Goal: Information Seeking & Learning: Learn about a topic

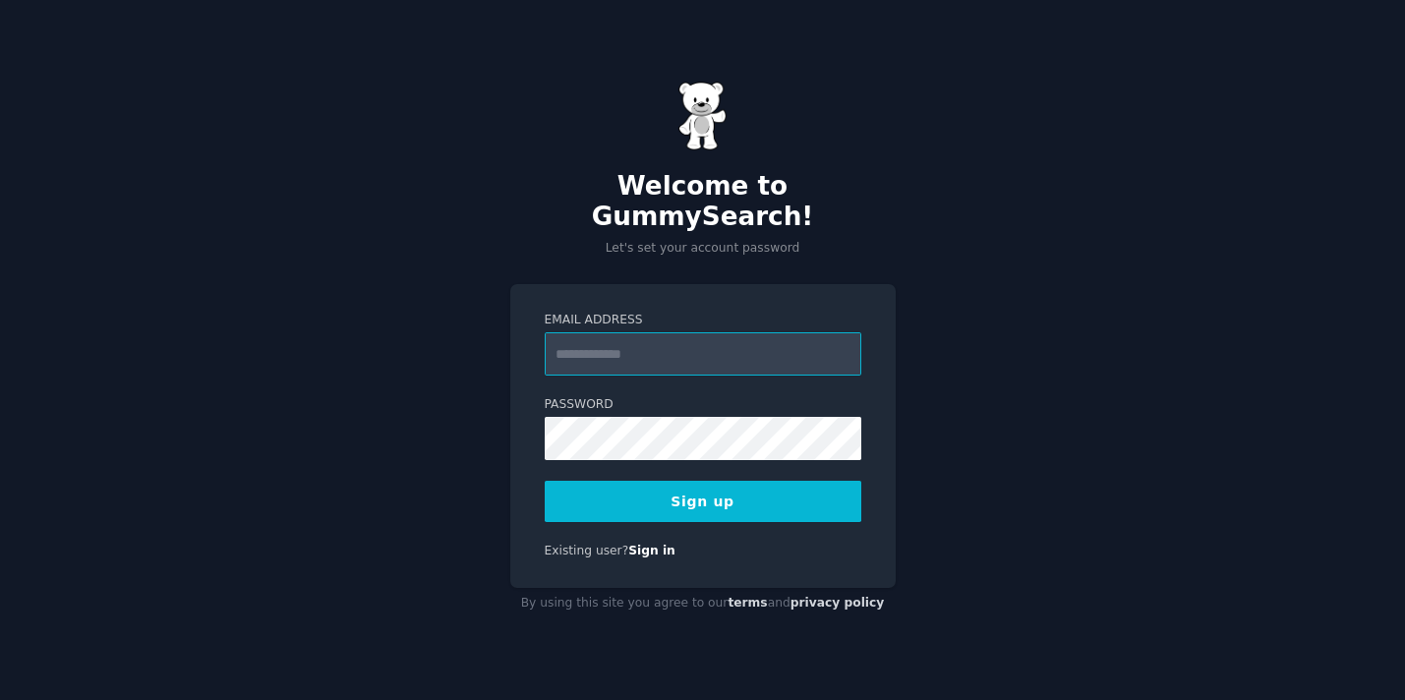
click at [651, 337] on input "Email Address" at bounding box center [703, 353] width 316 height 43
type input "**********"
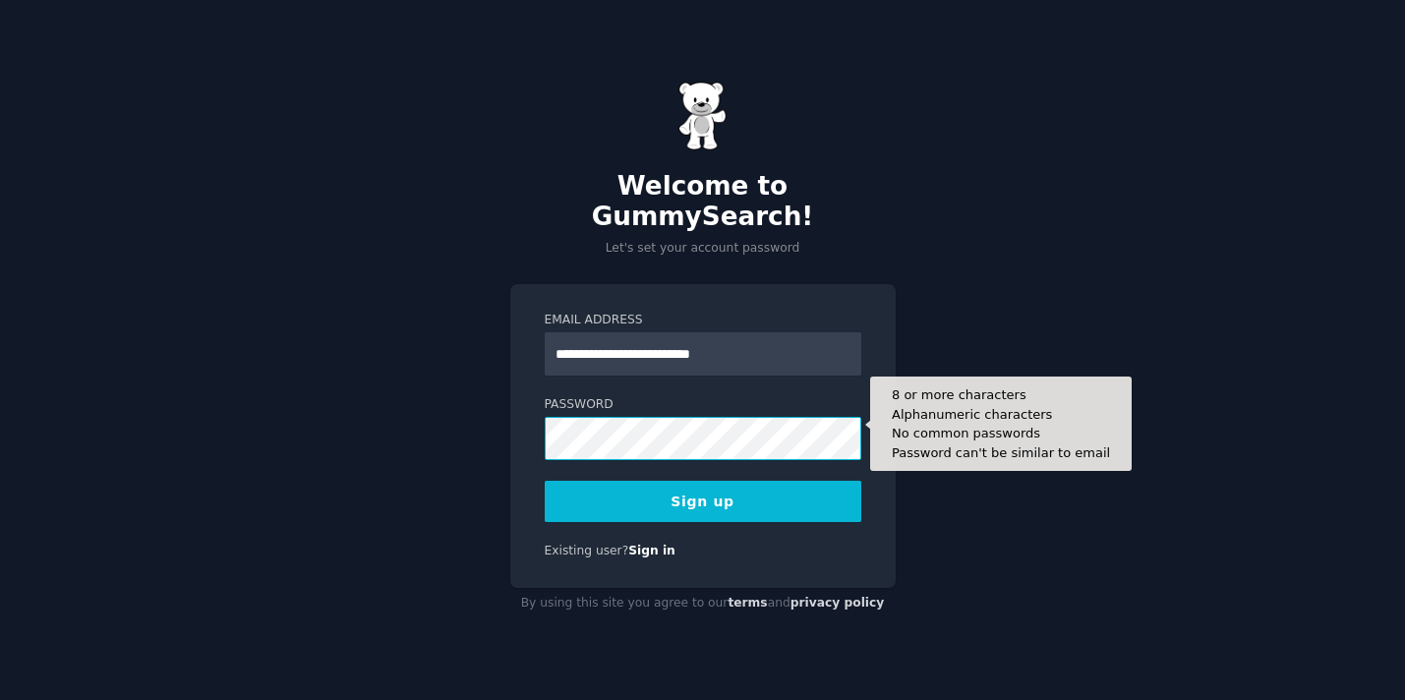
click at [702, 486] on button "Sign up" at bounding box center [703, 501] width 316 height 41
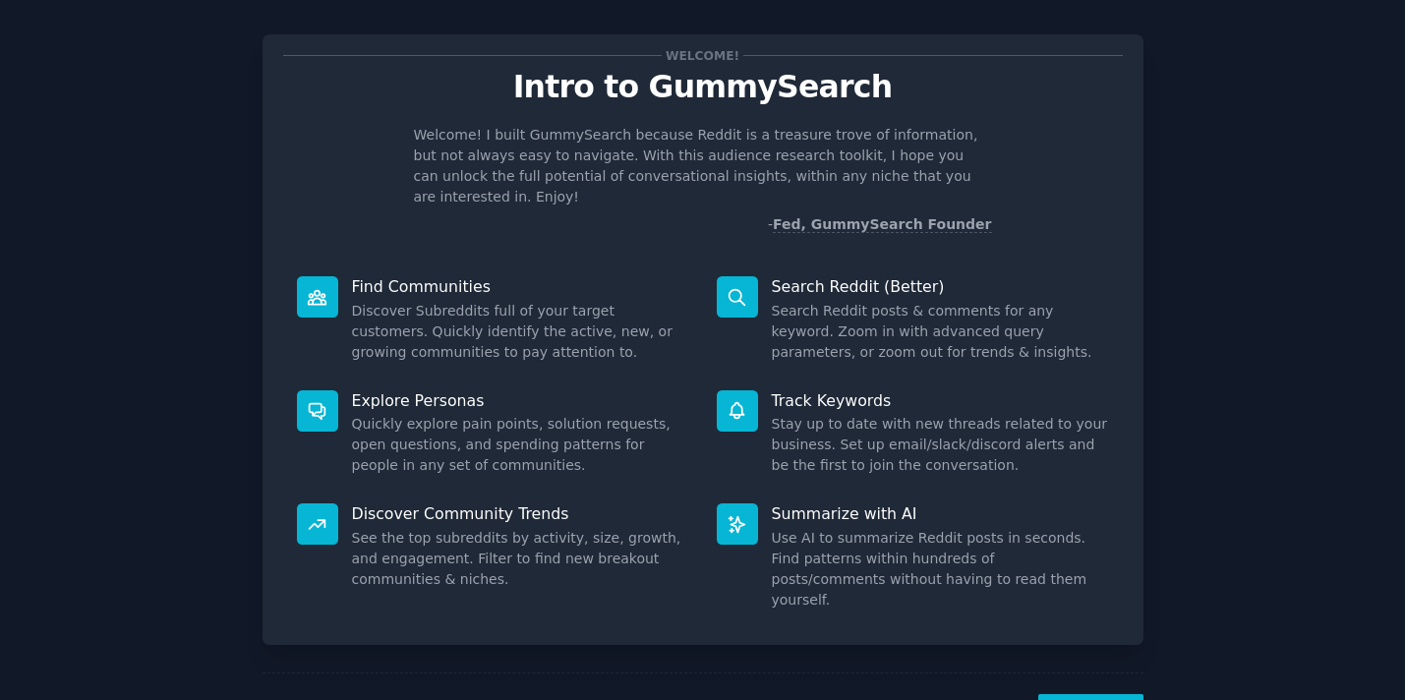
scroll to position [70, 0]
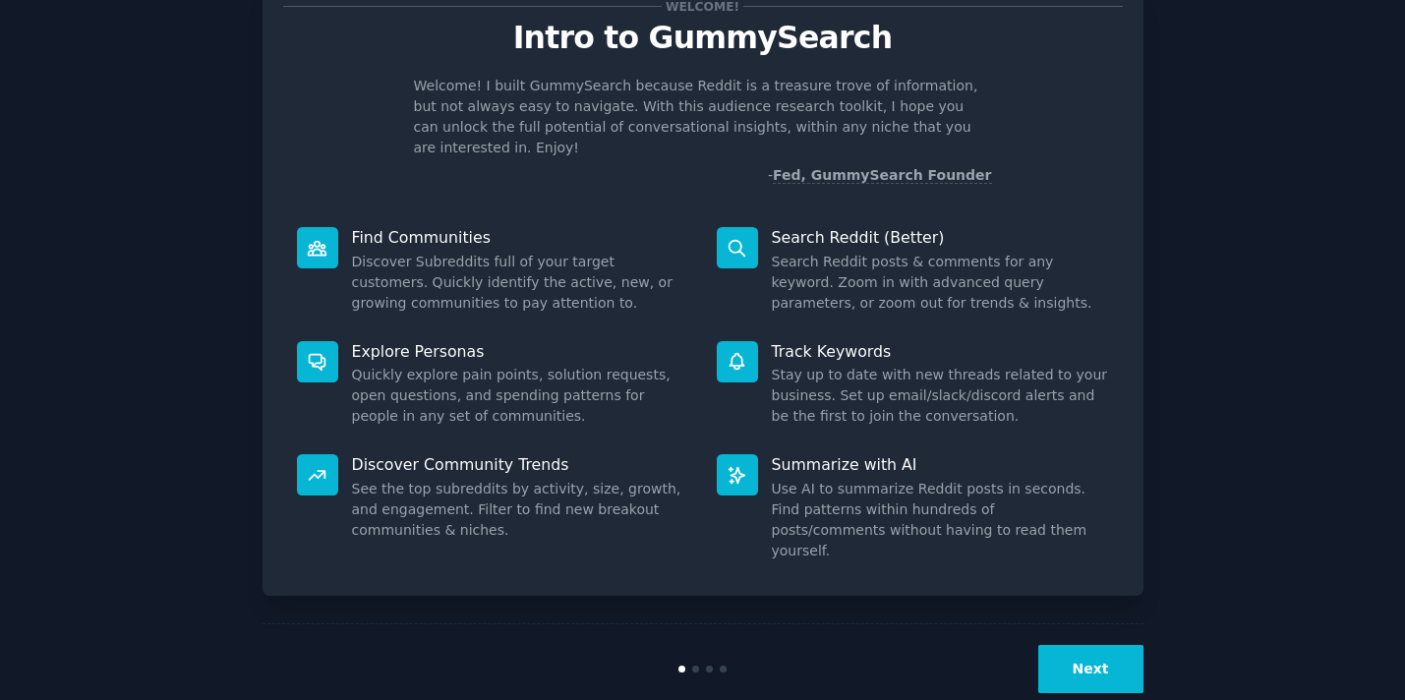
click at [1098, 645] on button "Next" at bounding box center [1090, 669] width 105 height 48
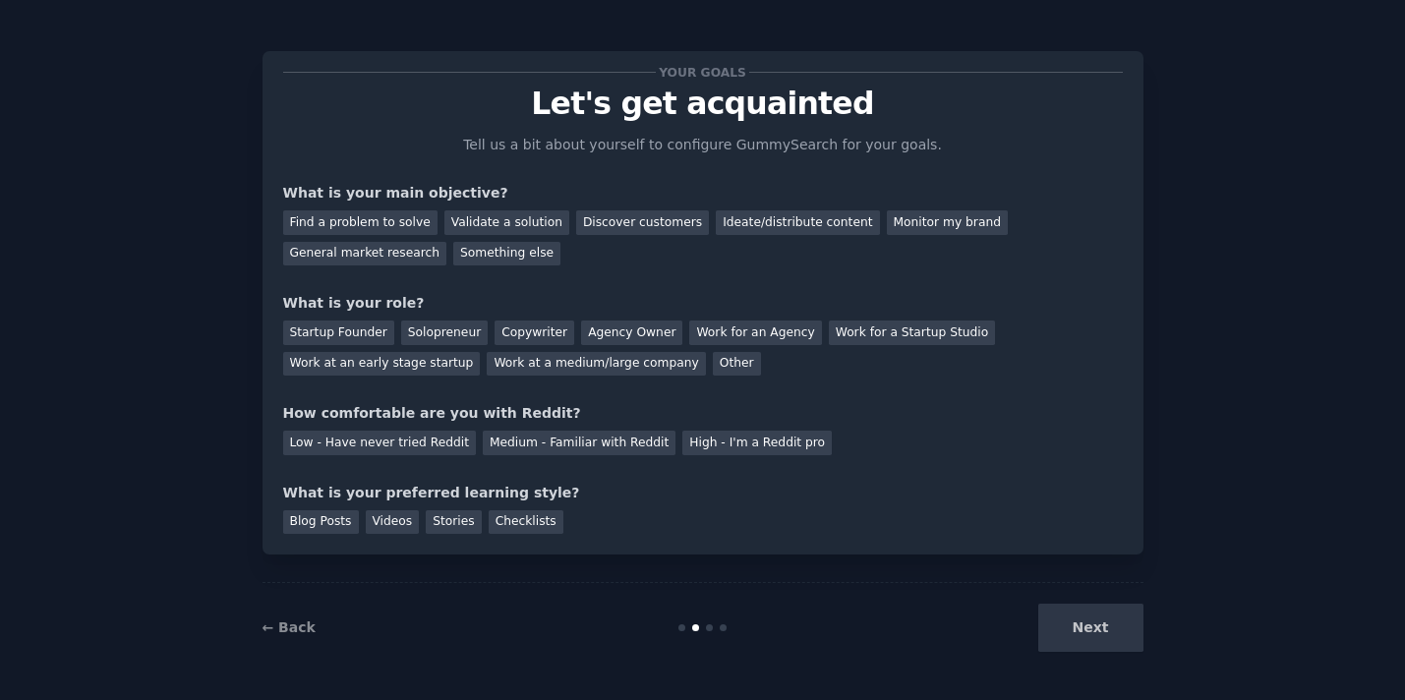
scroll to position [1, 0]
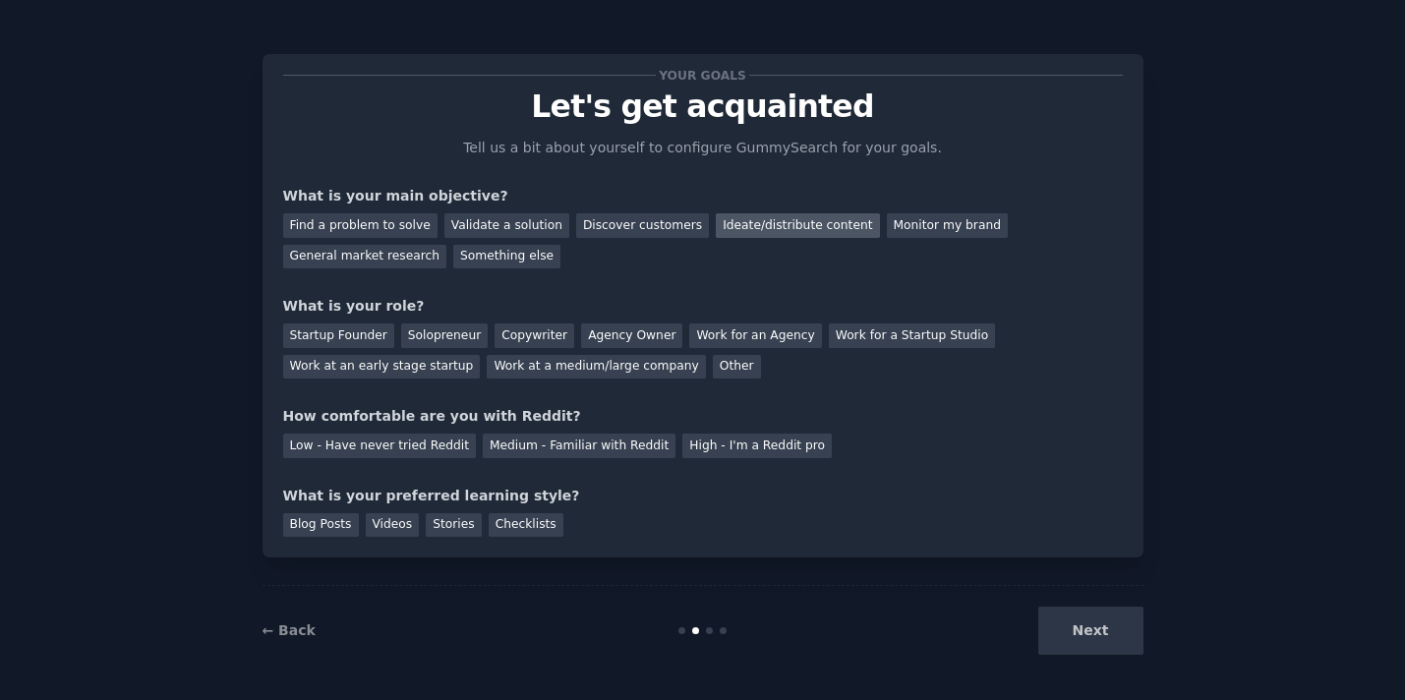
click at [751, 231] on div "Ideate/distribute content" at bounding box center [797, 225] width 163 height 25
click at [384, 259] on div "General market research" at bounding box center [365, 257] width 164 height 25
click at [745, 222] on div "Ideate/distribute content" at bounding box center [797, 225] width 163 height 25
click at [446, 331] on div "Solopreneur" at bounding box center [444, 335] width 86 height 25
click at [610, 444] on div "Medium - Familiar with Reddit" at bounding box center [579, 445] width 193 height 25
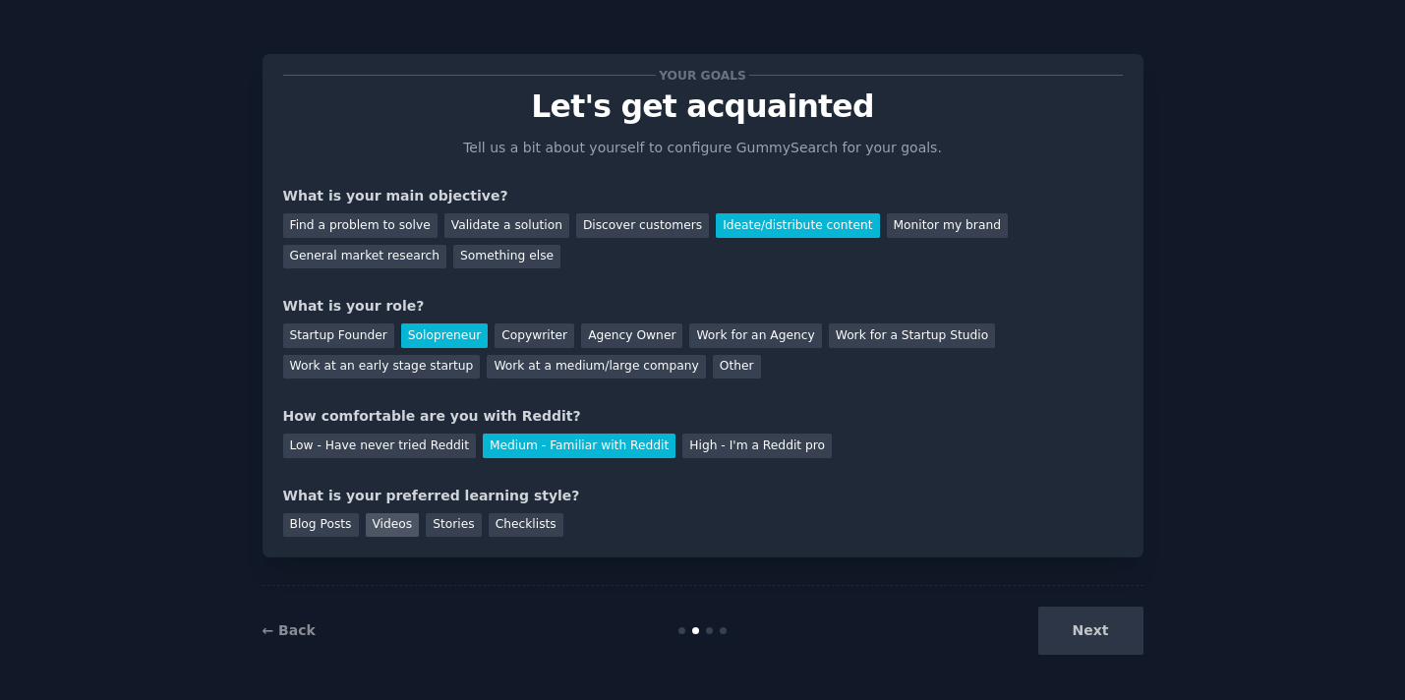
click at [397, 523] on div "Videos" at bounding box center [393, 525] width 54 height 25
click at [1107, 625] on button "Next" at bounding box center [1090, 630] width 105 height 48
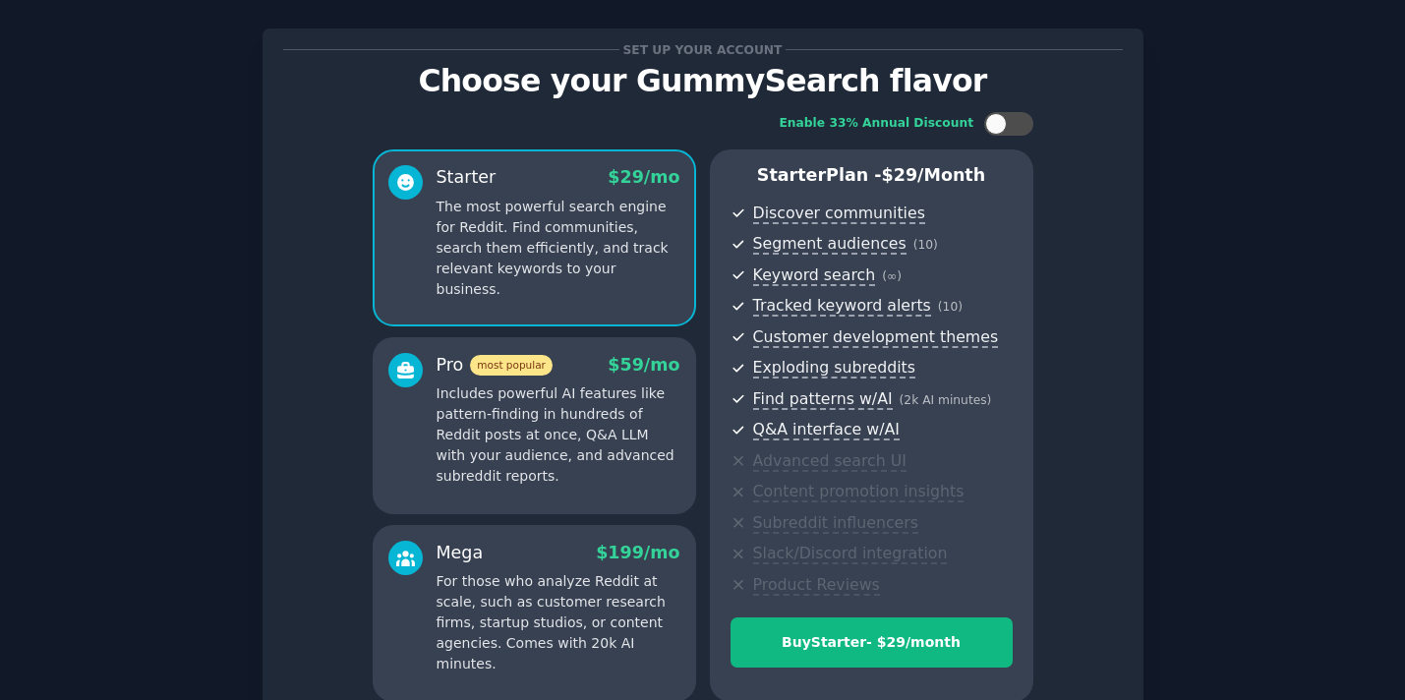
scroll to position [71, 0]
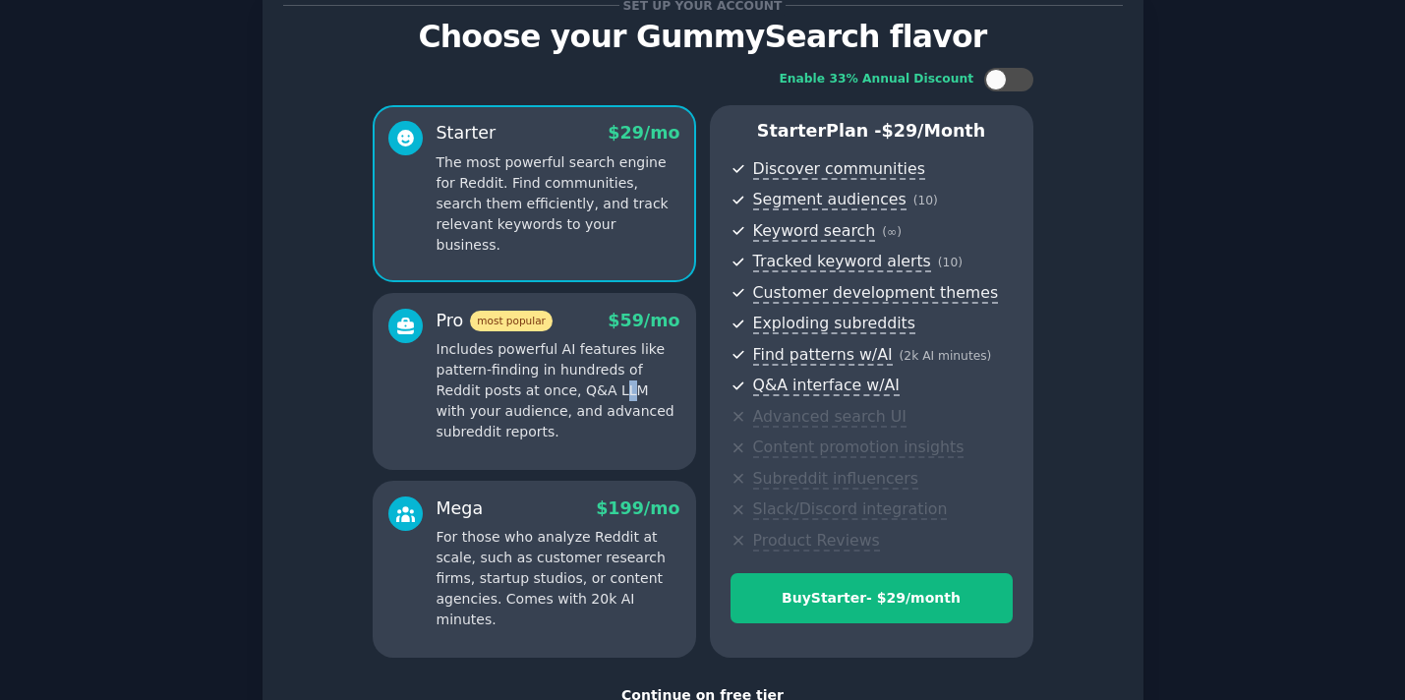
click at [573, 383] on p "Includes powerful AI features like pattern-finding in hundreds of Reddit posts …" at bounding box center [558, 390] width 244 height 103
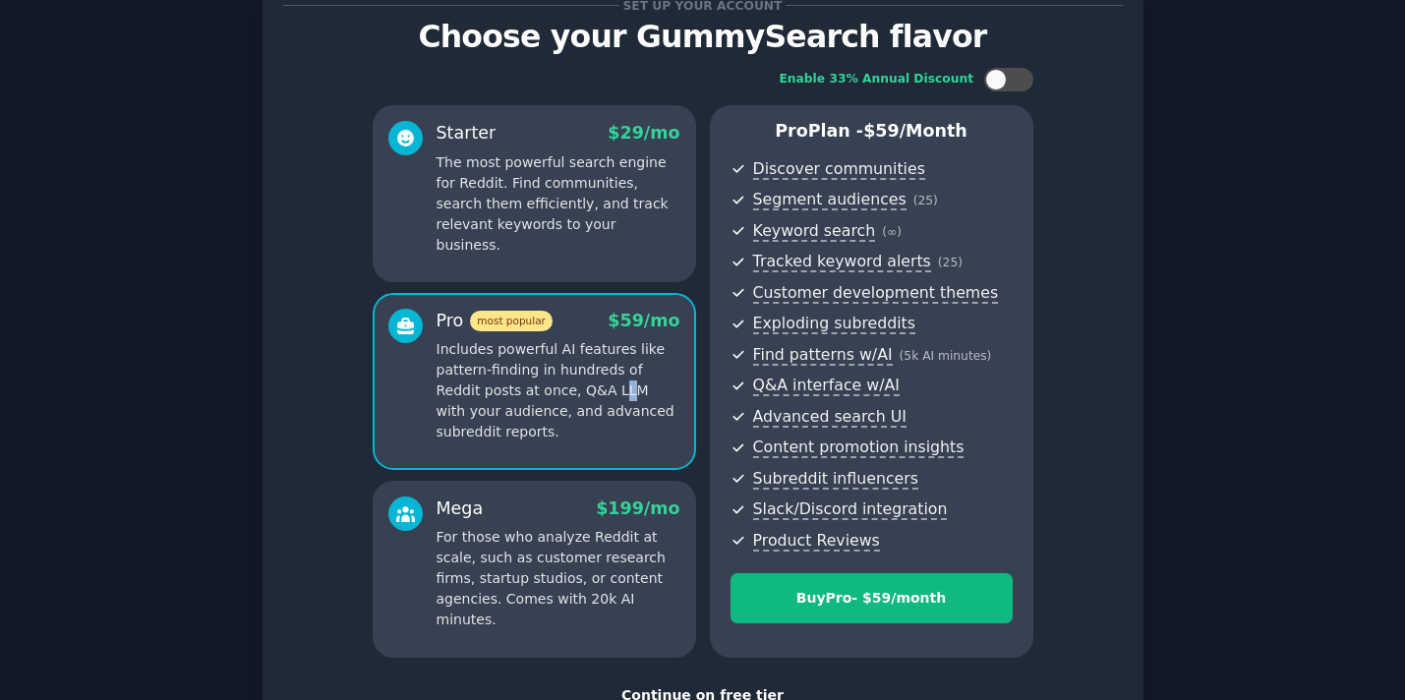
scroll to position [208, 0]
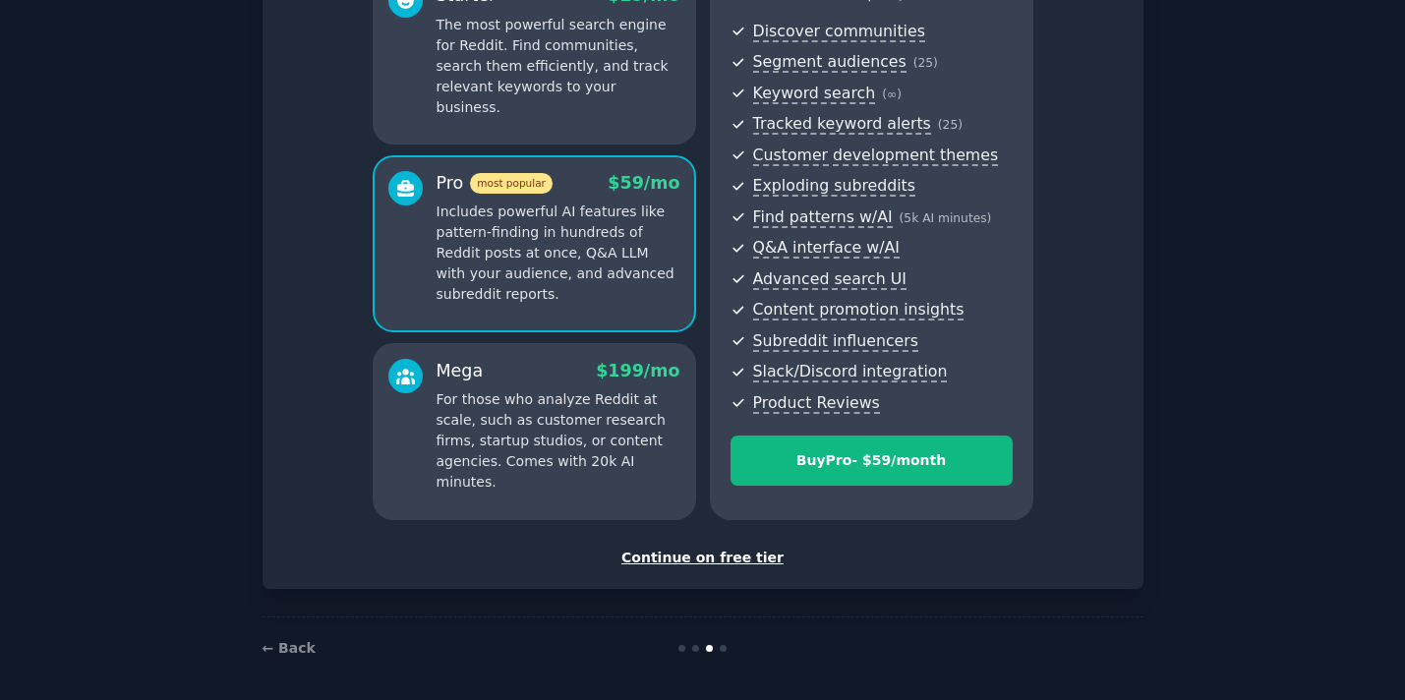
click at [702, 550] on div "Continue on free tier" at bounding box center [702, 557] width 839 height 21
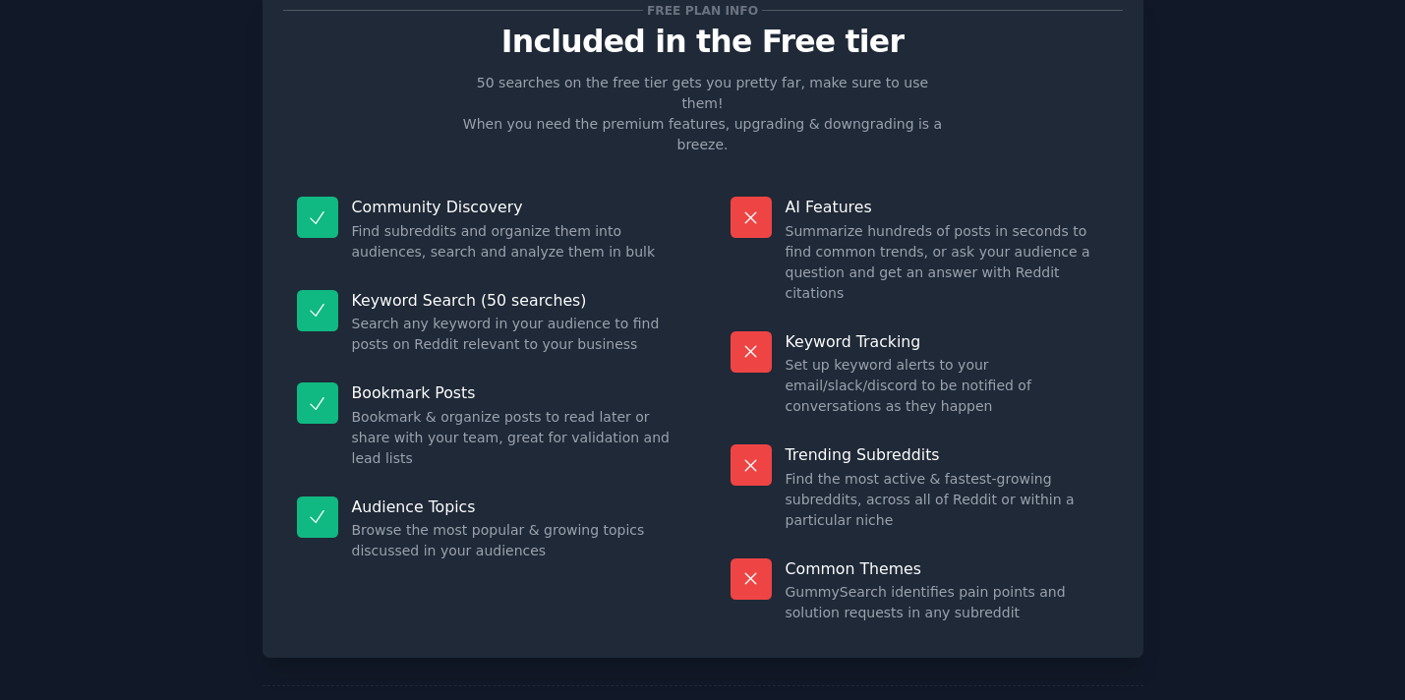
scroll to position [40, 0]
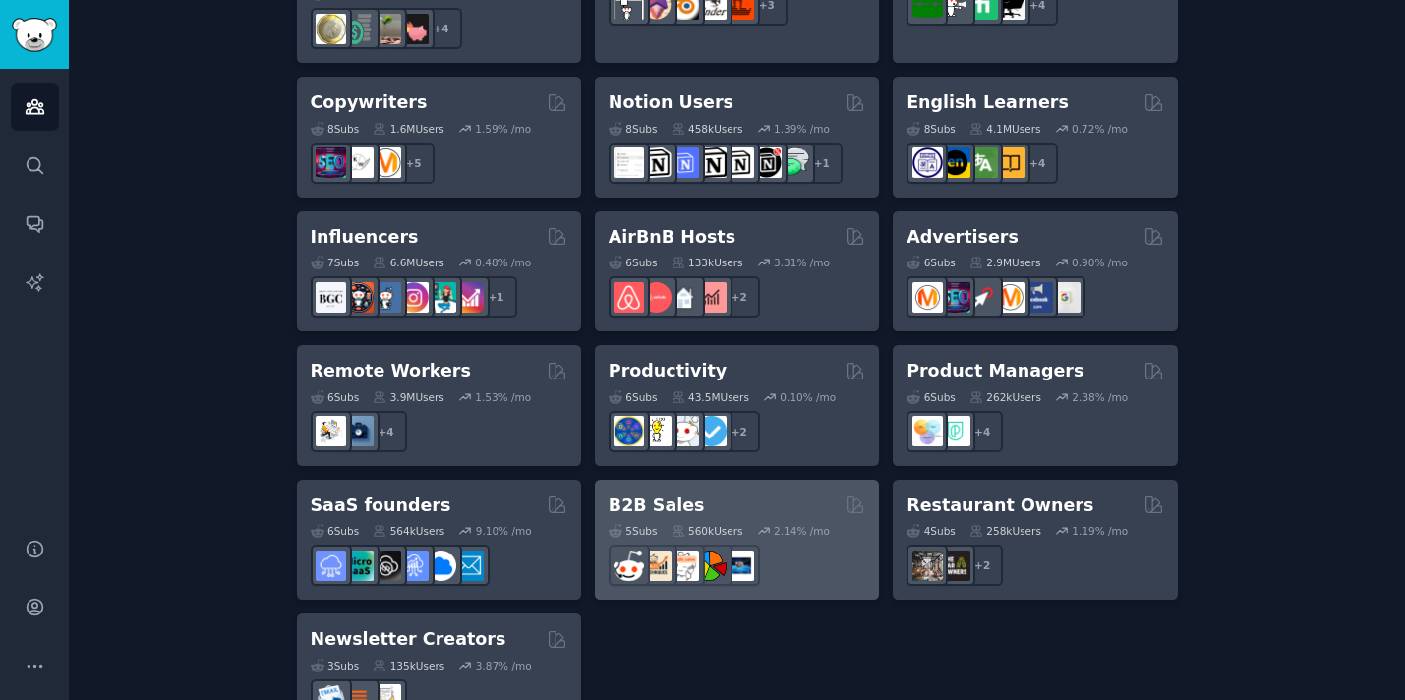
scroll to position [1560, 0]
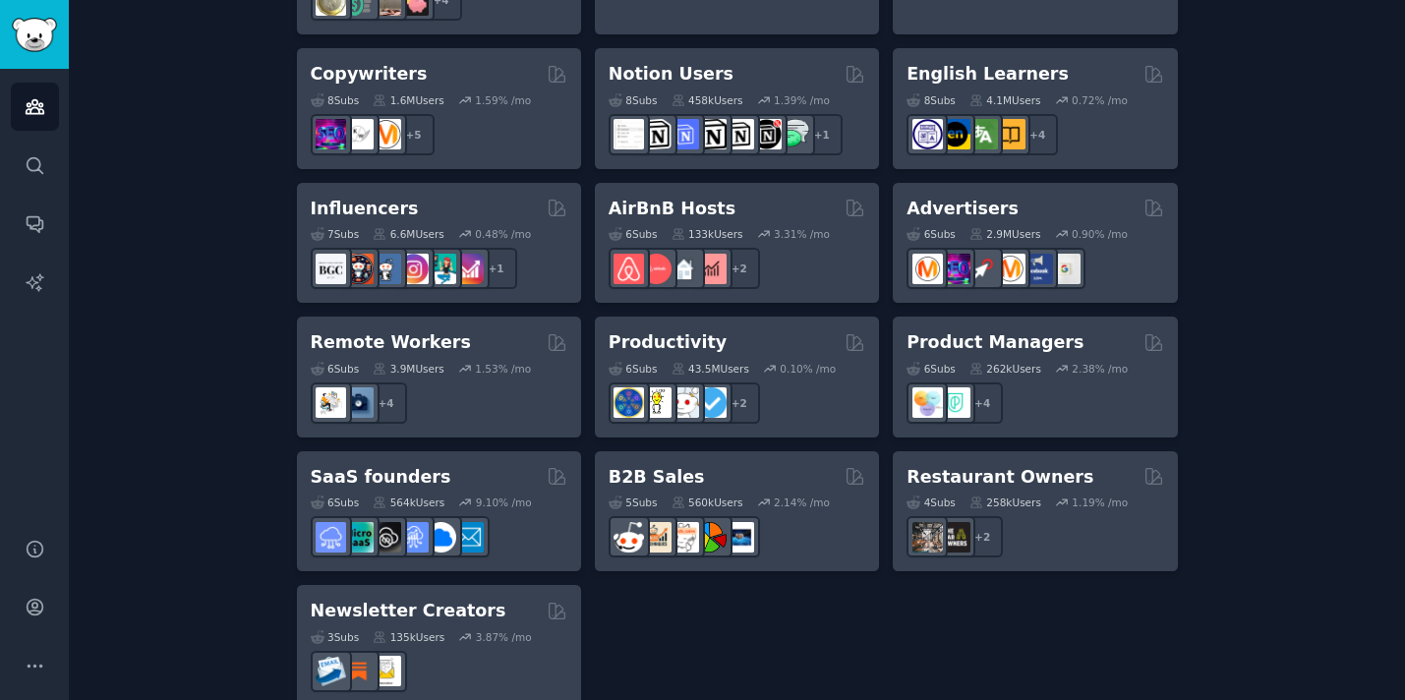
click at [359, 197] on h2 "Influencers" at bounding box center [365, 209] width 108 height 25
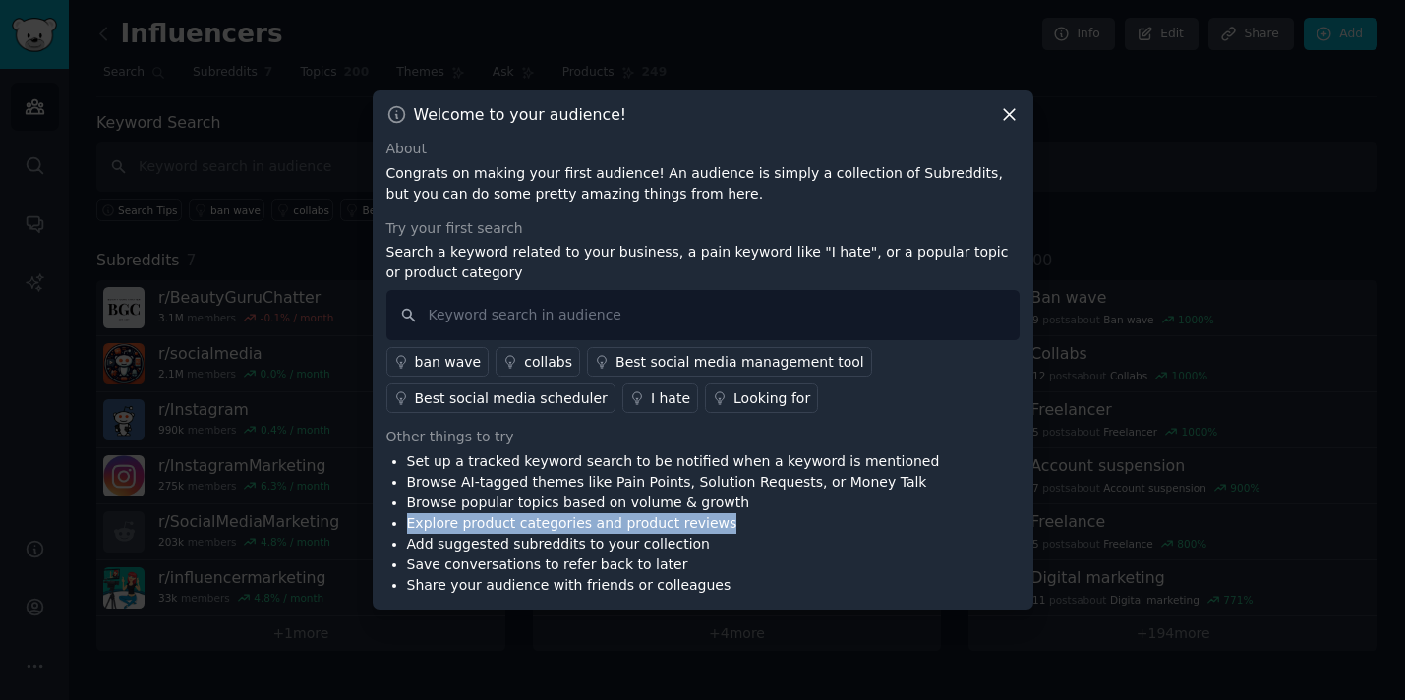
drag, startPoint x: 714, startPoint y: 521, endPoint x: 409, endPoint y: 524, distance: 304.7
click at [409, 524] on li "Explore product categories and product reviews" at bounding box center [673, 523] width 533 height 21
copy li "Explore product categories and product reviews"
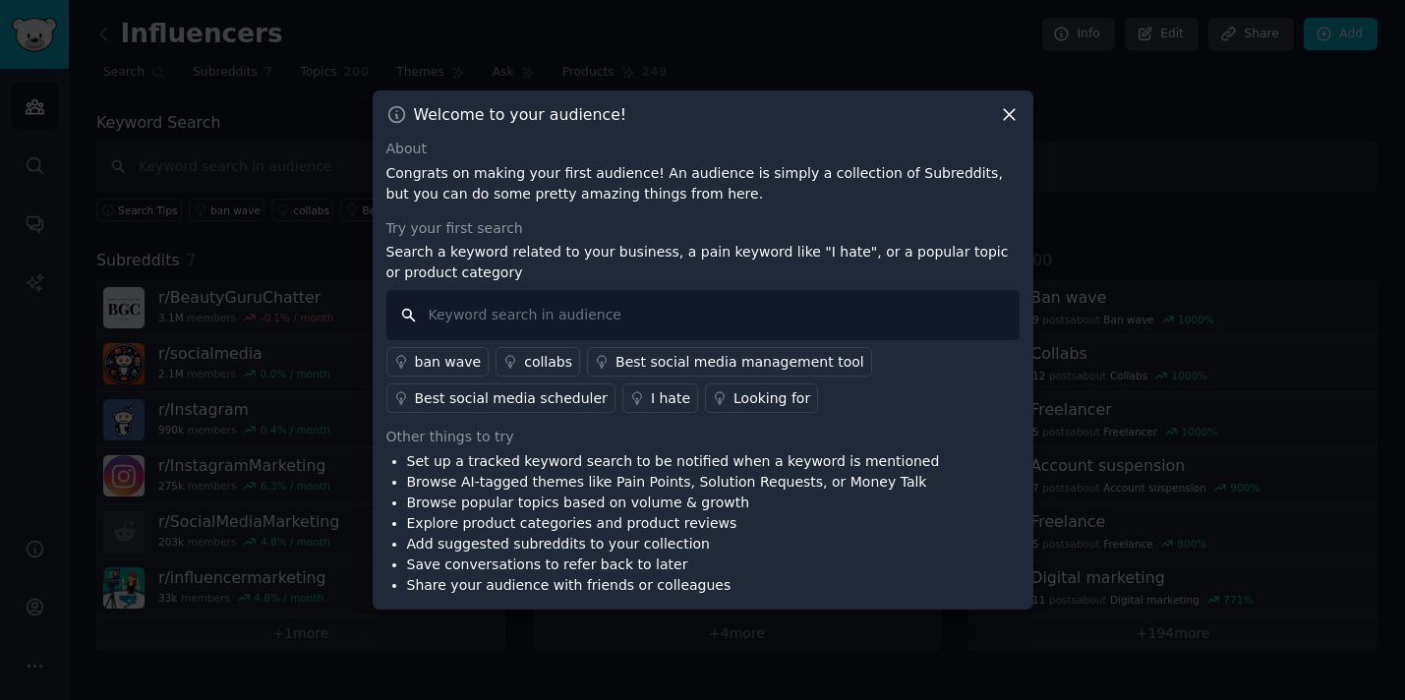
click at [580, 322] on input "text" at bounding box center [702, 315] width 633 height 50
paste input "Explore product categories and product reviews"
click at [784, 319] on input "Explore product categories and product reviews" at bounding box center [702, 315] width 633 height 50
type input "Explore product categories and product reviews in Tik Tok Uk or USA"
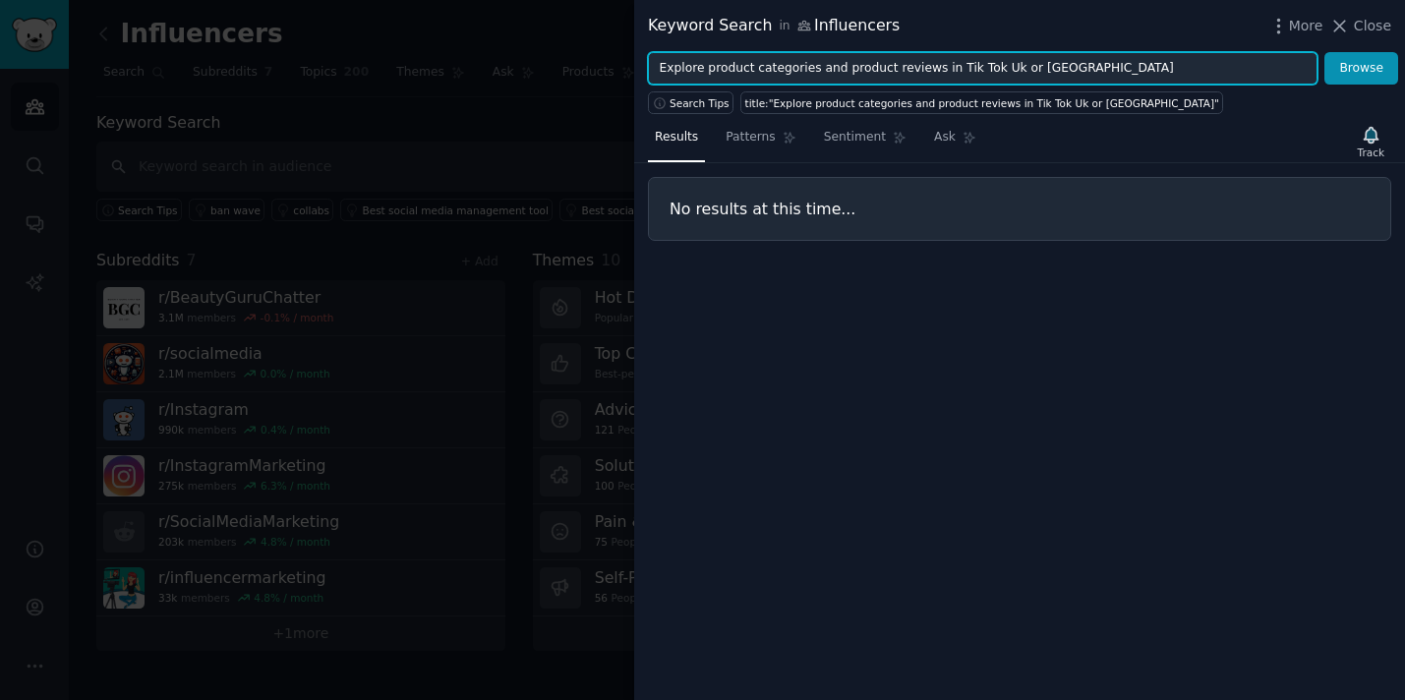
drag, startPoint x: 1078, startPoint y: 63, endPoint x: 991, endPoint y: 68, distance: 87.6
click at [991, 68] on input "Explore product categories and product reviews in Tik Tok Uk or USA" at bounding box center [982, 68] width 669 height 33
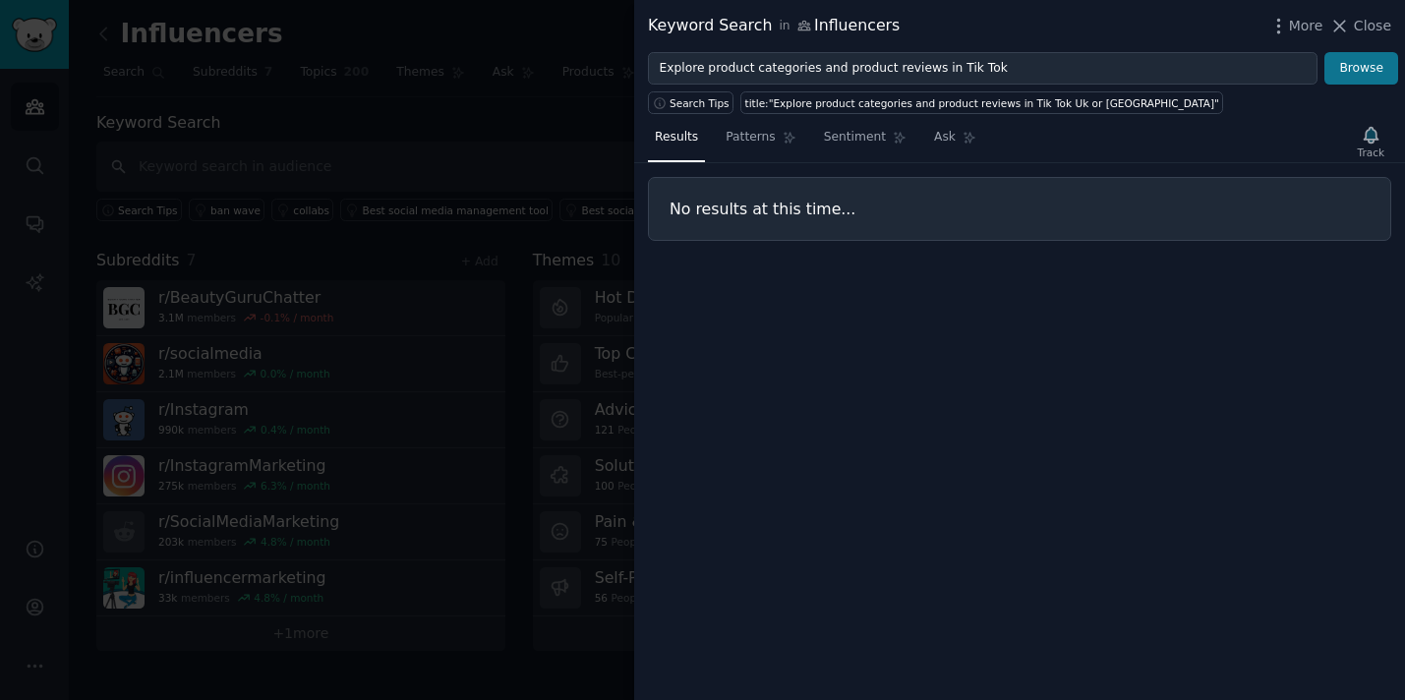
click at [1361, 74] on button "Browse" at bounding box center [1361, 68] width 74 height 33
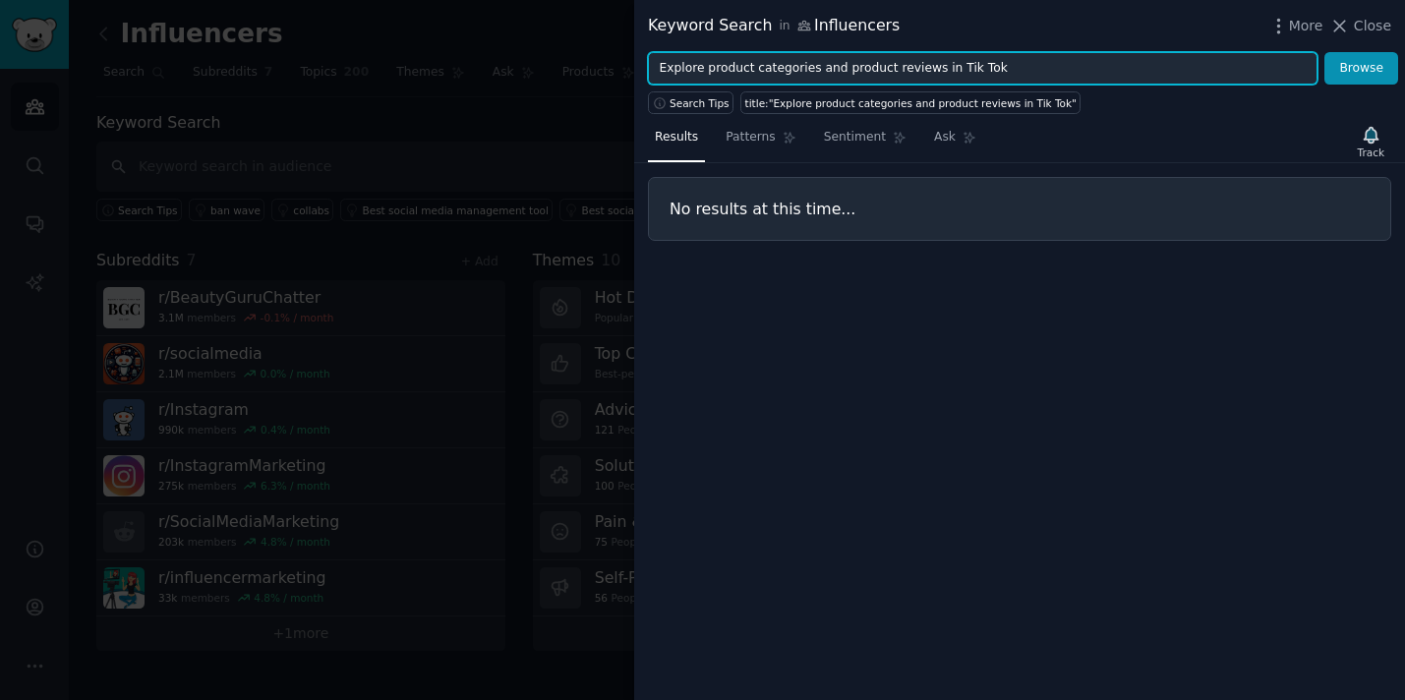
drag, startPoint x: 987, startPoint y: 67, endPoint x: 1044, endPoint y: 63, distance: 57.1
click at [935, 64] on input "Explore product categories and product reviews in Tik Tok" at bounding box center [982, 68] width 669 height 33
type input "Explore product categories and product reviews"
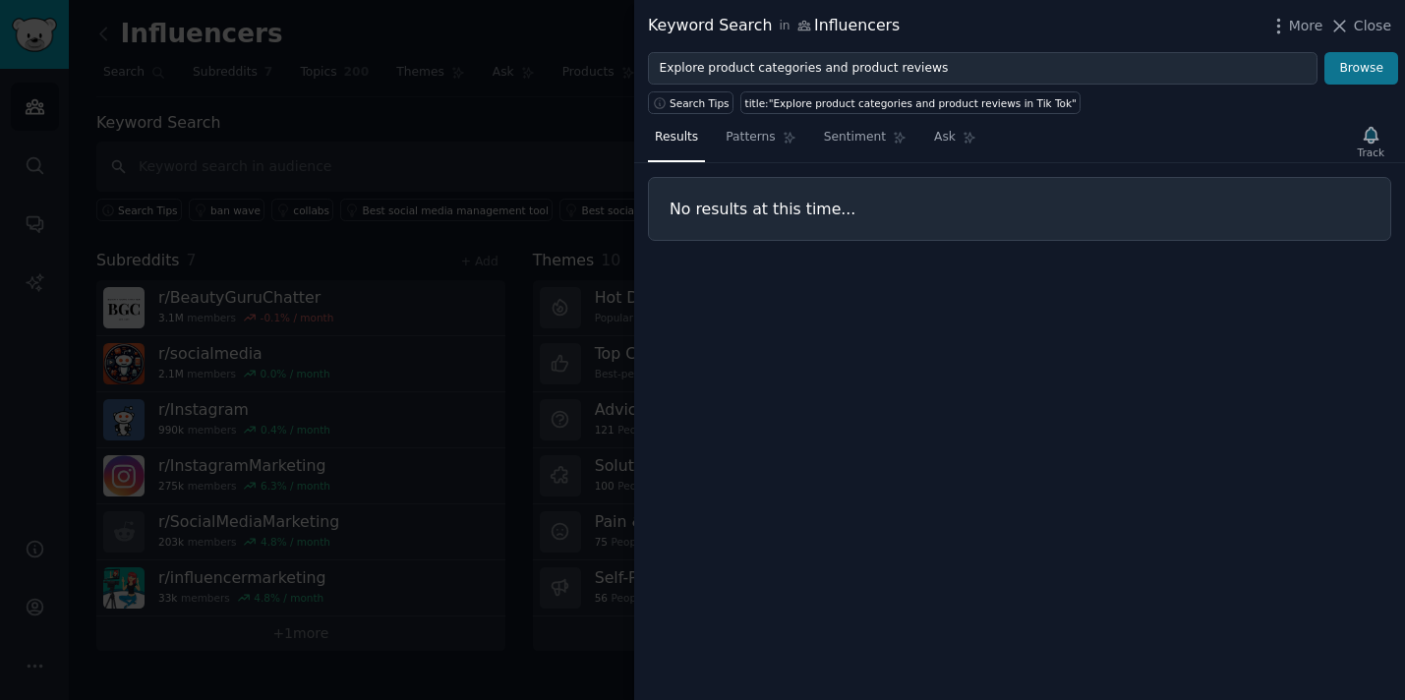
click at [1354, 66] on button "Browse" at bounding box center [1361, 68] width 74 height 33
click at [1373, 21] on span "Close" at bounding box center [1371, 26] width 37 height 21
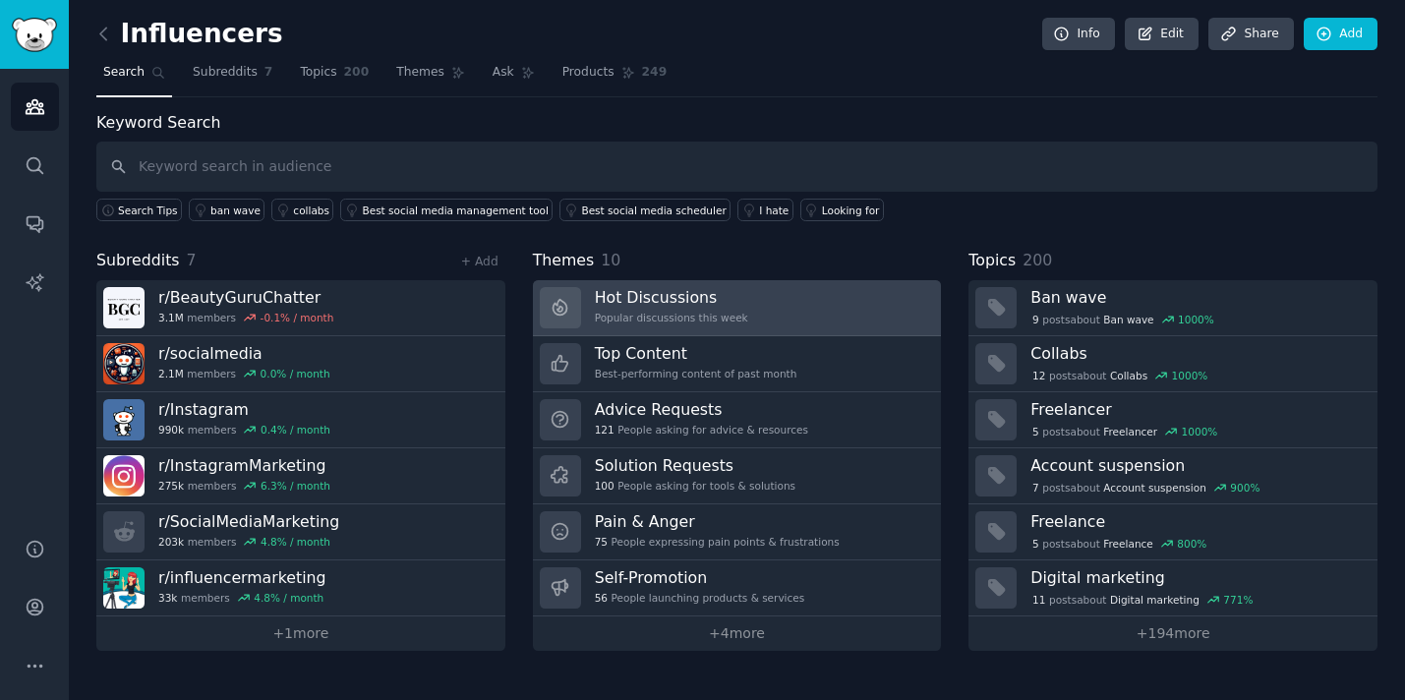
click at [734, 311] on div "Popular discussions this week" at bounding box center [671, 318] width 153 height 14
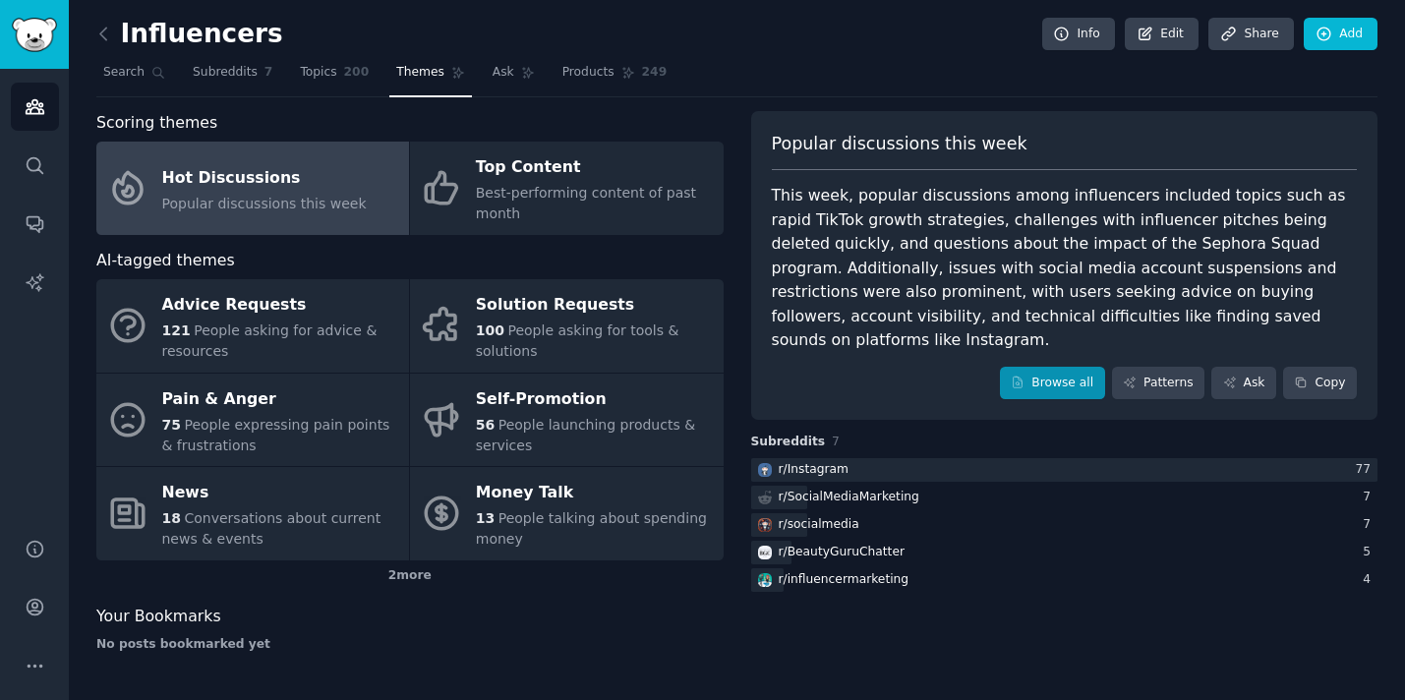
click at [1059, 367] on link "Browse all" at bounding box center [1052, 383] width 105 height 33
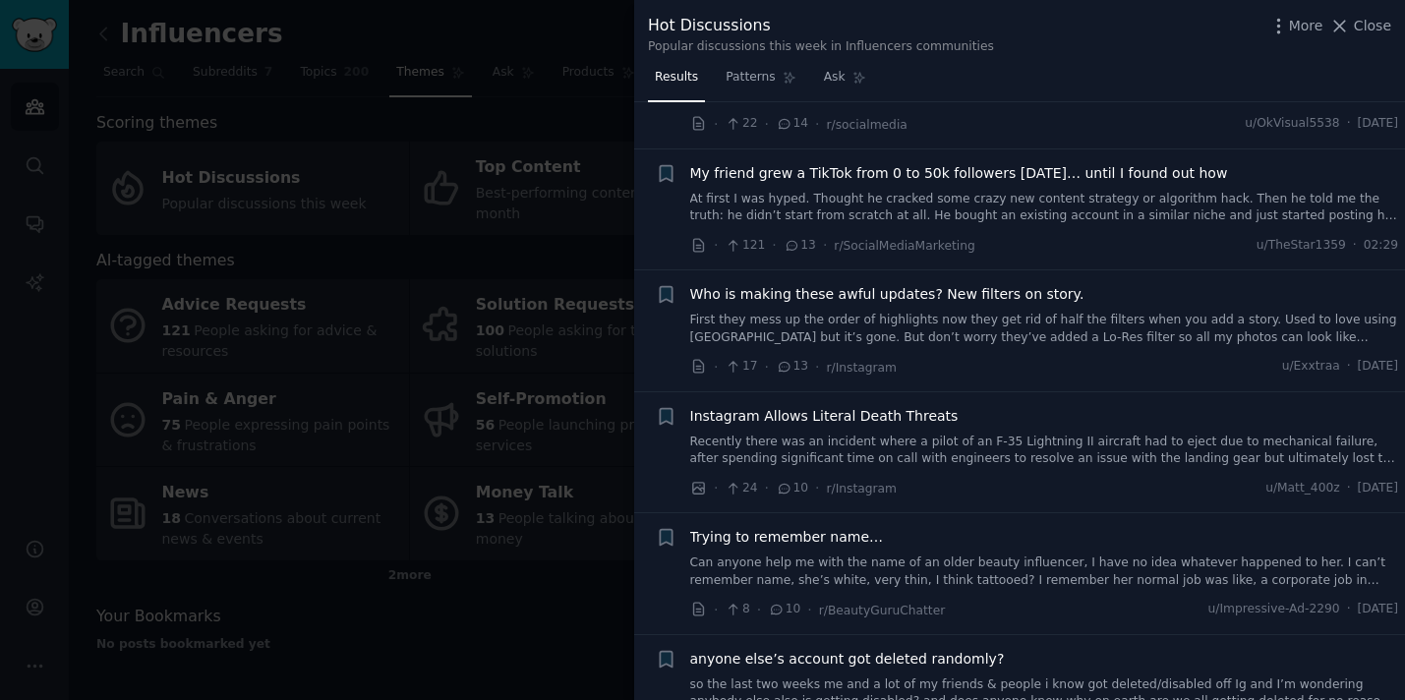
scroll to position [492, 0]
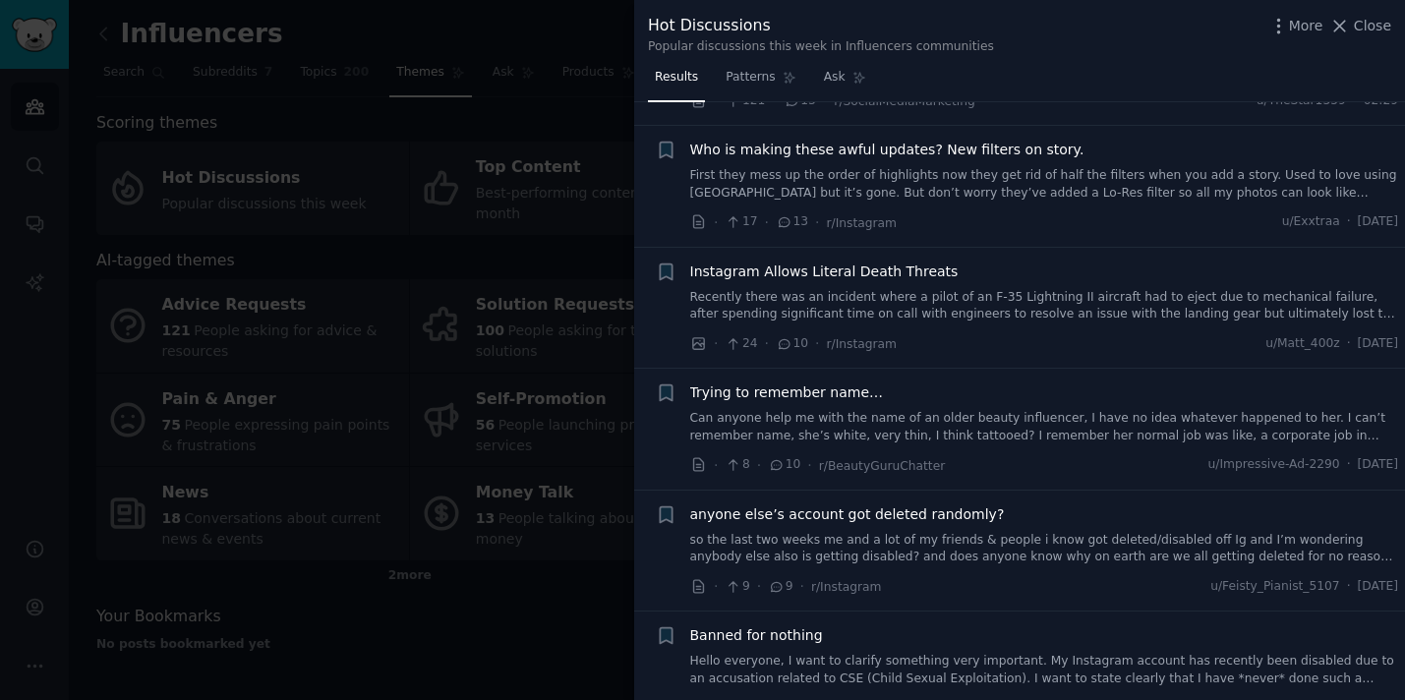
click at [1086, 45] on div "Hot Discussions Popular discussions this week in Influencers communities More C…" at bounding box center [1019, 34] width 743 height 41
